Goal: Contribute content

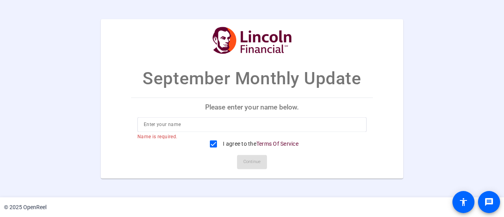
click at [212, 120] on input at bounding box center [252, 124] width 216 height 9
type input "[PERSON_NAME]"
click at [258, 162] on span "Continue" at bounding box center [251, 162] width 17 height 12
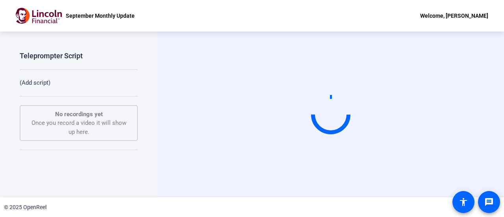
click at [33, 81] on p "(Add script)" at bounding box center [79, 82] width 118 height 9
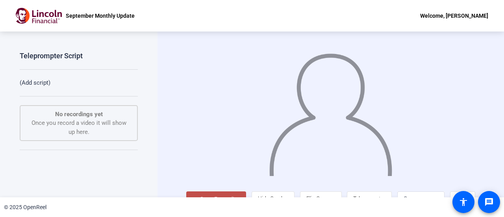
scroll to position [17, 0]
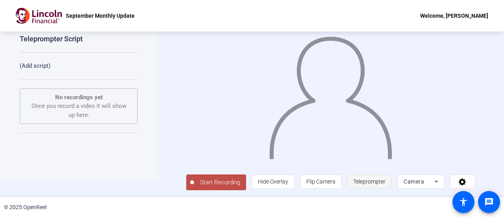
click at [372, 181] on span "Teleprompter" at bounding box center [369, 181] width 32 height 6
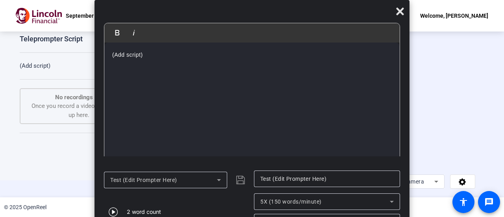
click at [143, 55] on p "(Add script)" at bounding box center [251, 54] width 279 height 9
drag, startPoint x: 151, startPoint y: 57, endPoint x: 102, endPoint y: 58, distance: 48.4
click at [102, 58] on mat-dialog-content "Bold Italic (Add script) Enter script here... (Add script)" at bounding box center [251, 93] width 315 height 141
click at [402, 11] on icon at bounding box center [399, 11] width 9 height 9
